Goal: Information Seeking & Learning: Learn about a topic

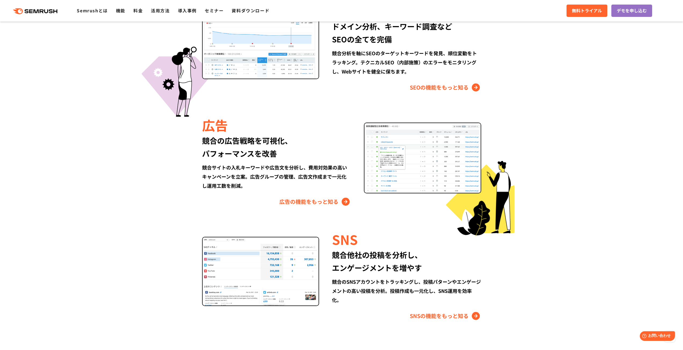
scroll to position [626, 0]
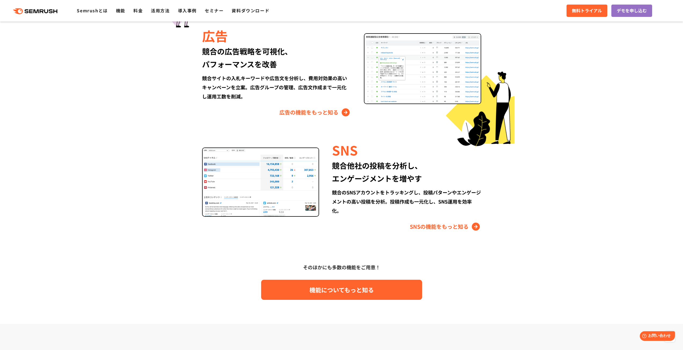
click at [361, 292] on span "機能についてもっと知る" at bounding box center [341, 289] width 64 height 9
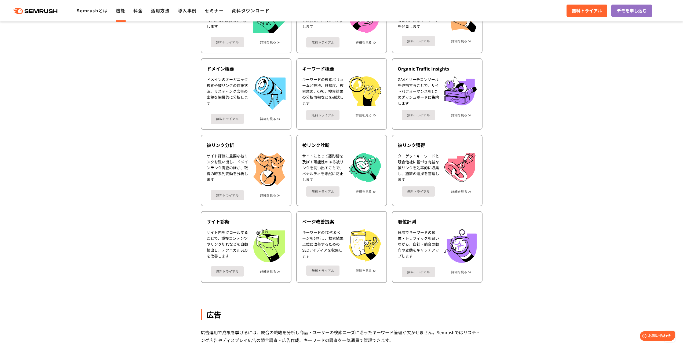
scroll to position [89, 0]
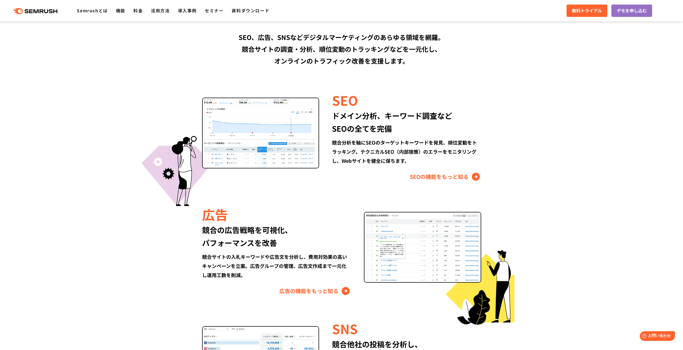
scroll to position [537, 0]
